Goal: Check status

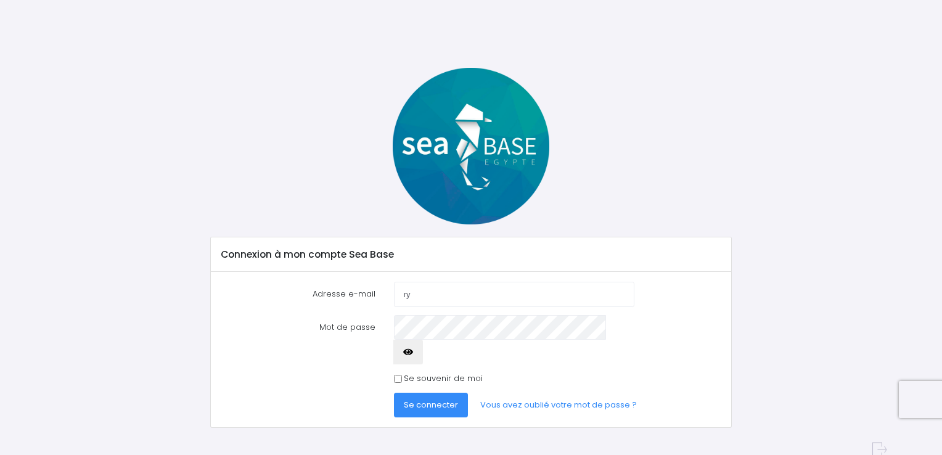
type input "[EMAIL_ADDRESS][DOMAIN_NAME]"
click at [439, 399] on span "Se connecter" at bounding box center [431, 405] width 54 height 12
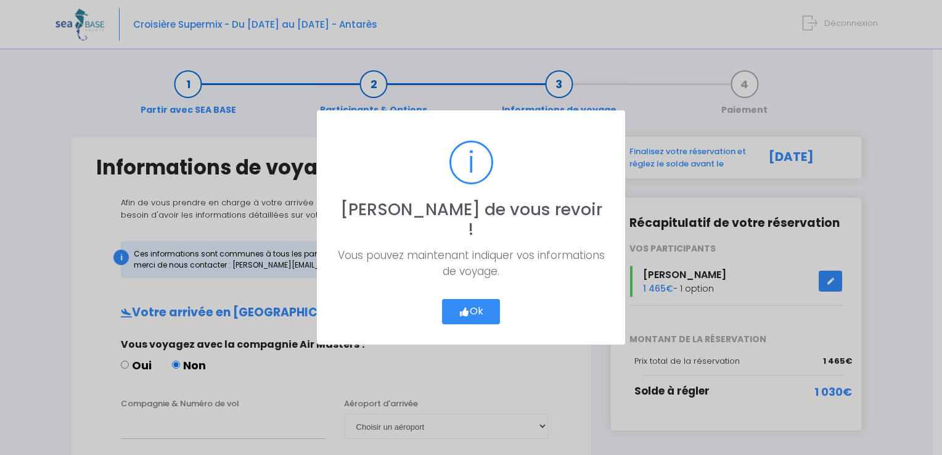
click at [474, 299] on button "Ok" at bounding box center [471, 312] width 58 height 26
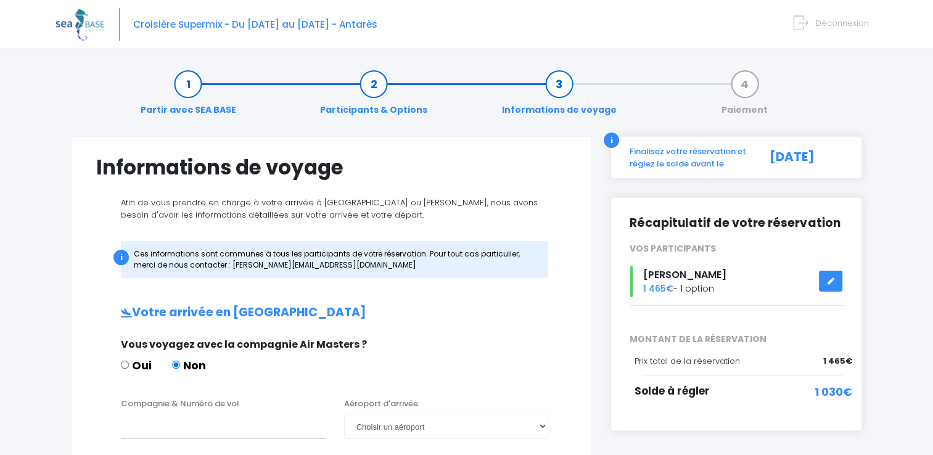
click at [688, 395] on span "Solde à régler" at bounding box center [671, 390] width 75 height 15
click at [765, 382] on div "Récapitulatif de votre réservation VOS PARTICIPANTS [PERSON_NAME] 1 465€ - 1 op…" at bounding box center [736, 314] width 252 height 234
